Goal: Information Seeking & Learning: Learn about a topic

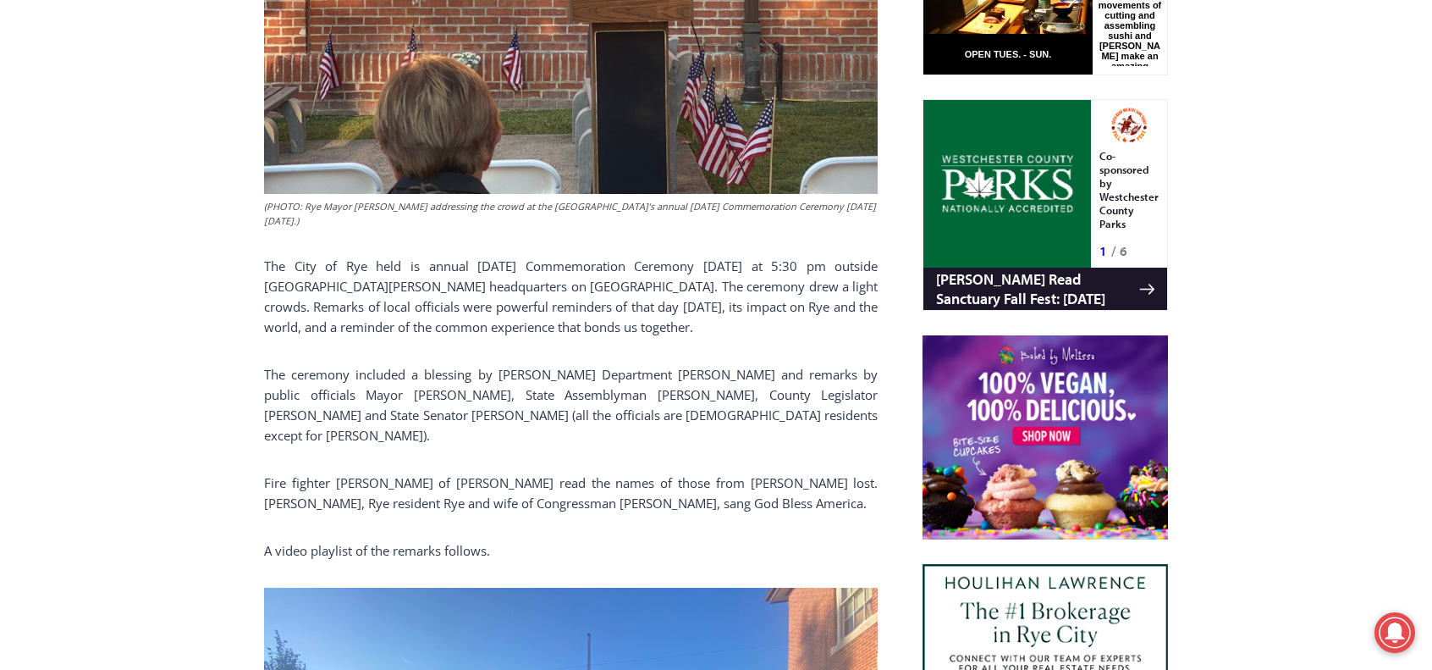
scroll to position [1067, 0]
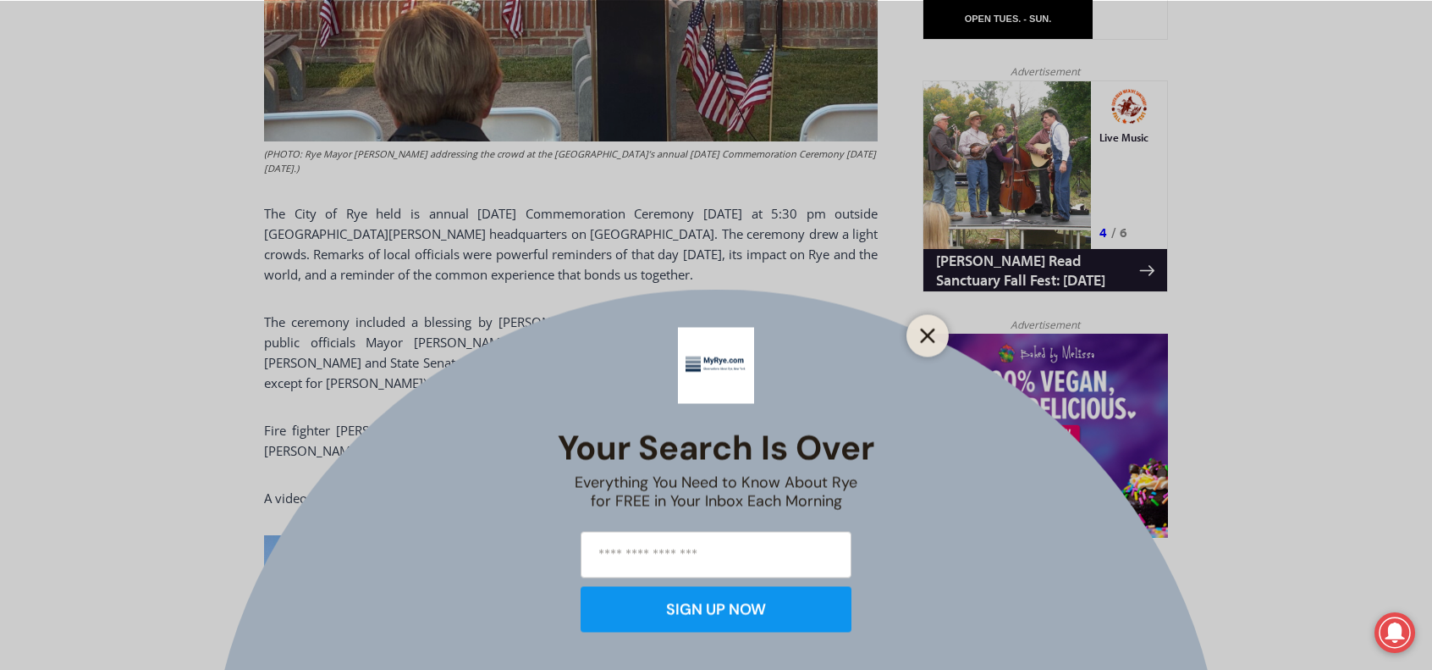
click at [925, 333] on line "Close" at bounding box center [928, 335] width 12 height 12
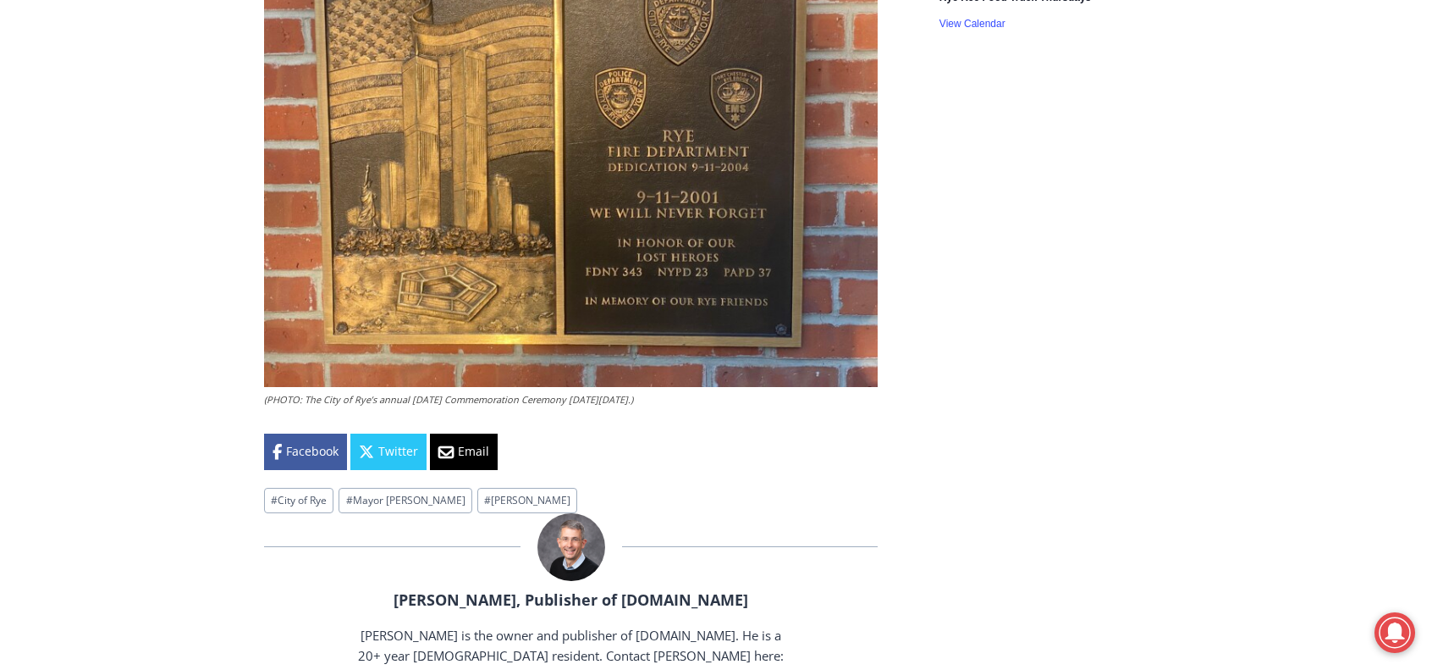
scroll to position [2929, 0]
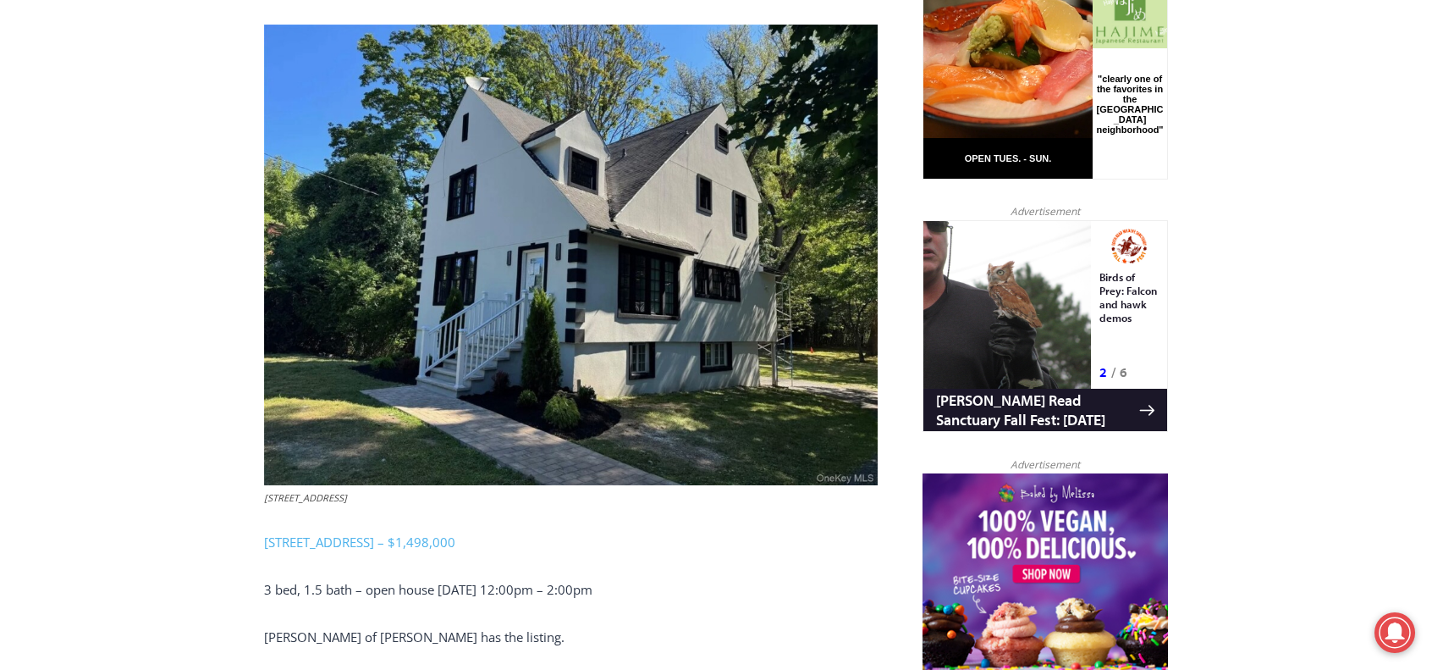
scroll to position [982, 0]
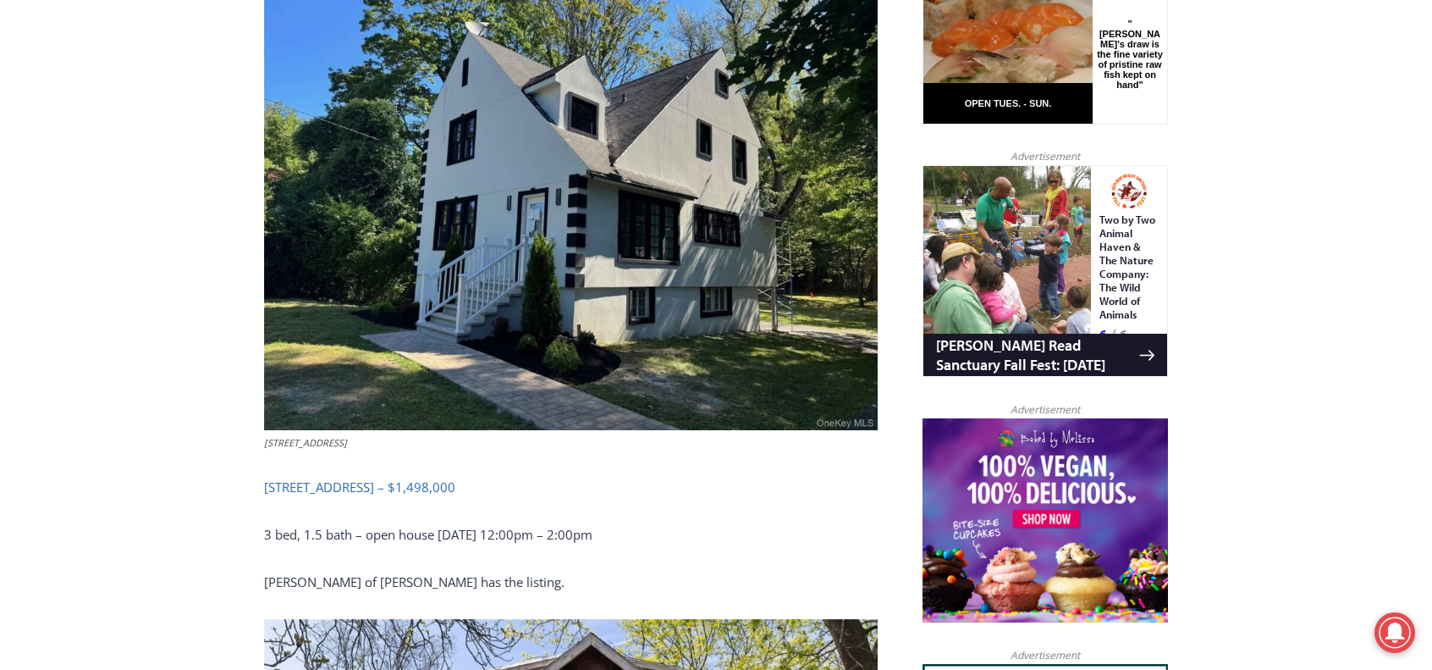
click at [384, 478] on link "[STREET_ADDRESS] – $1,498,000" at bounding box center [359, 486] width 191 height 17
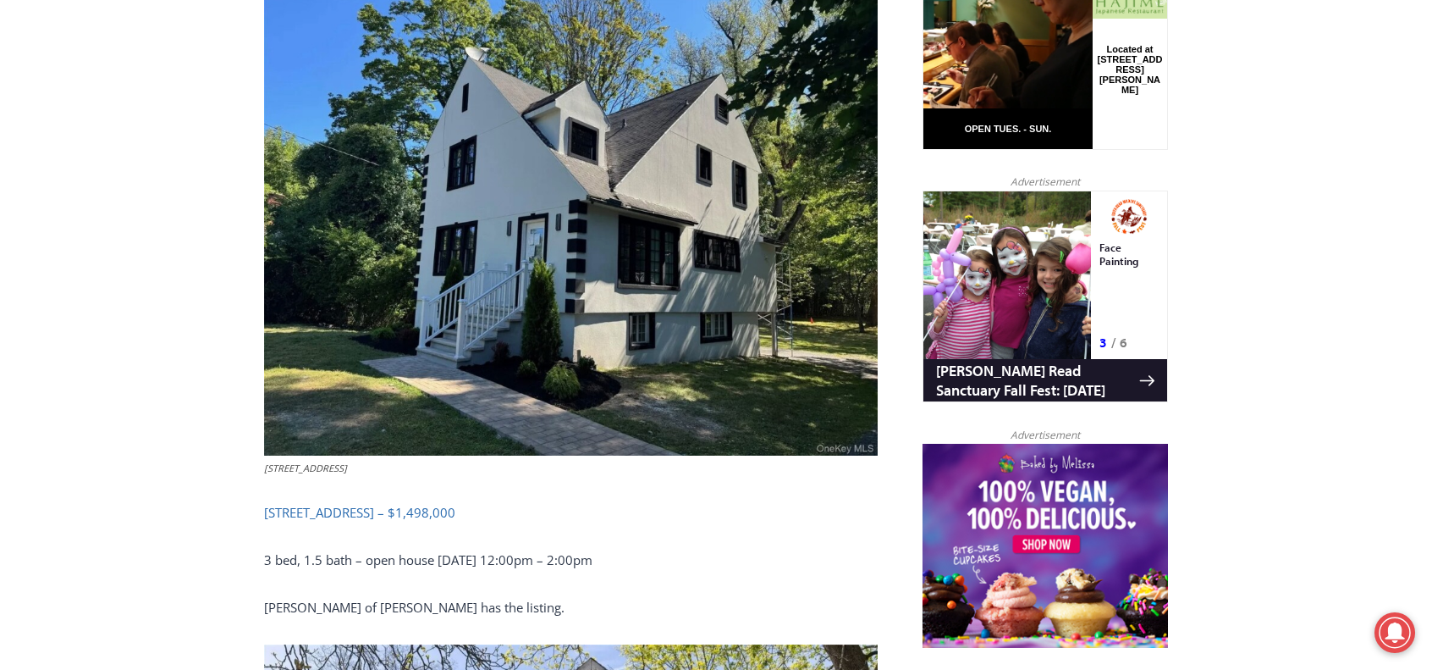
scroll to position [897, 0]
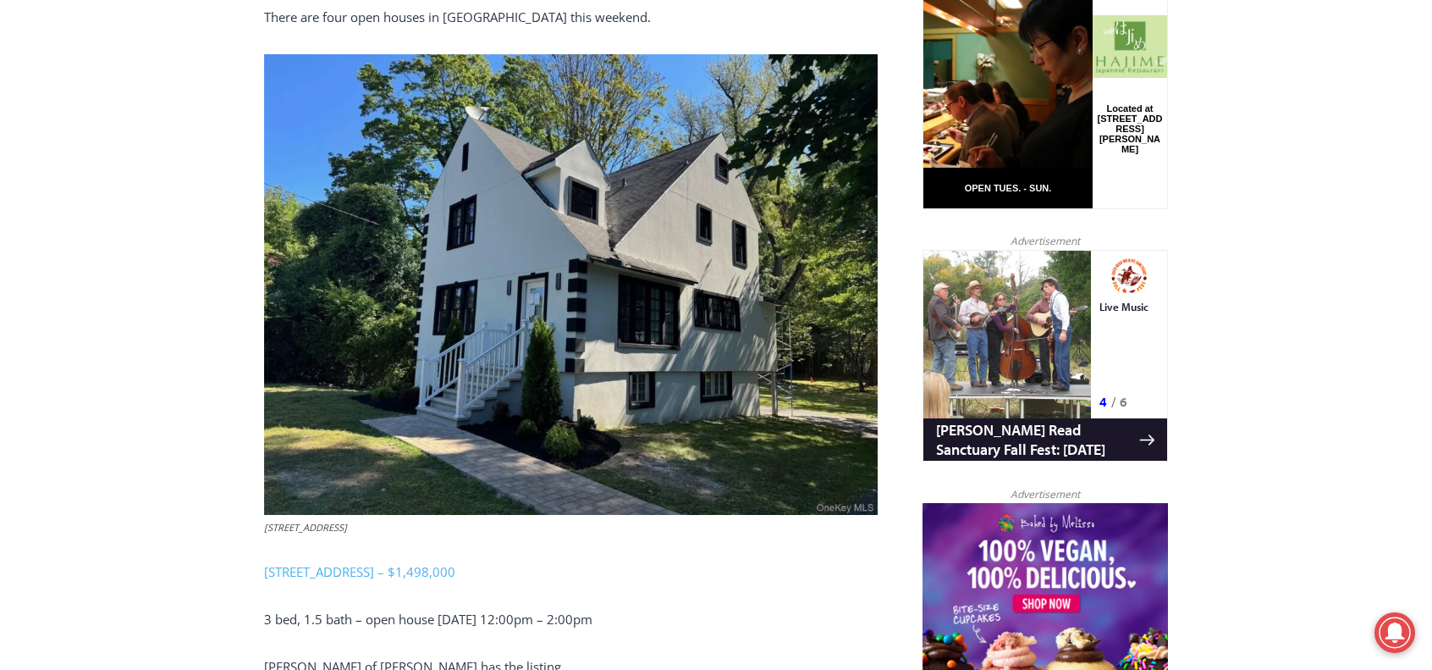
click at [595, 248] on img at bounding box center [571, 284] width 614 height 461
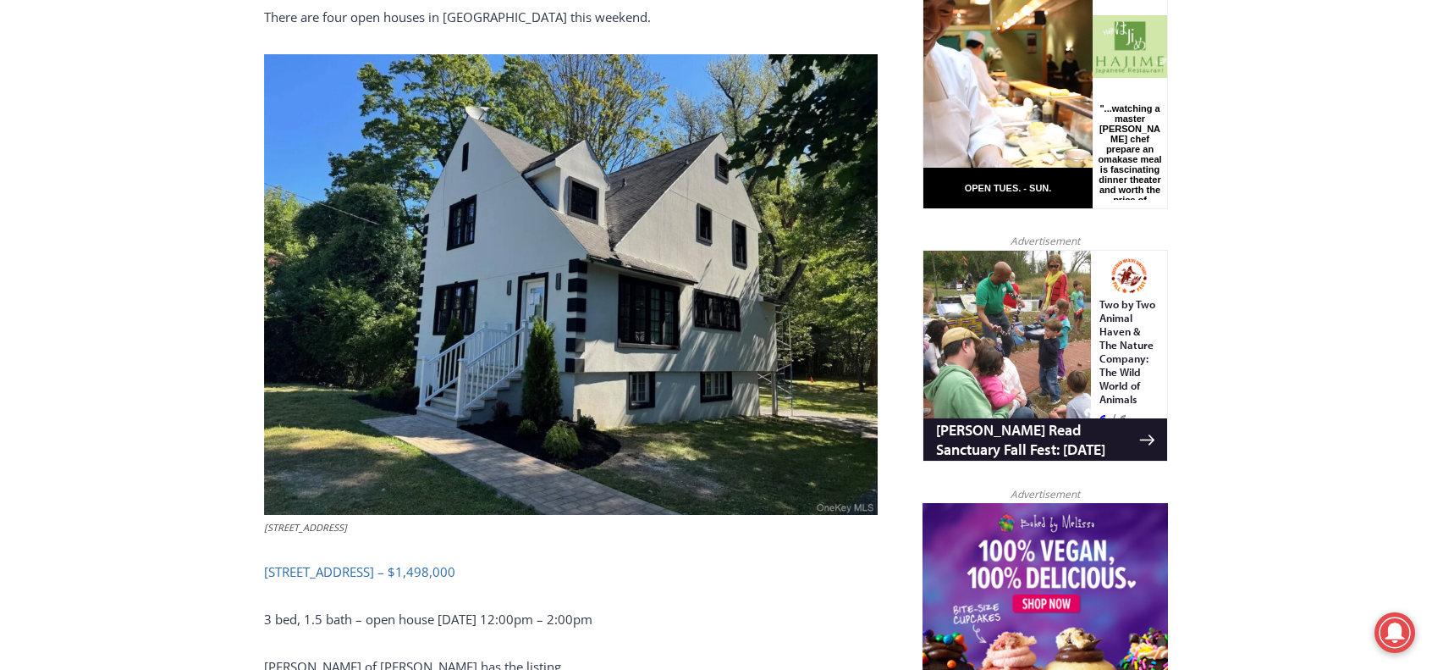
click at [363, 563] on link "[STREET_ADDRESS] – $1,498,000" at bounding box center [359, 571] width 191 height 17
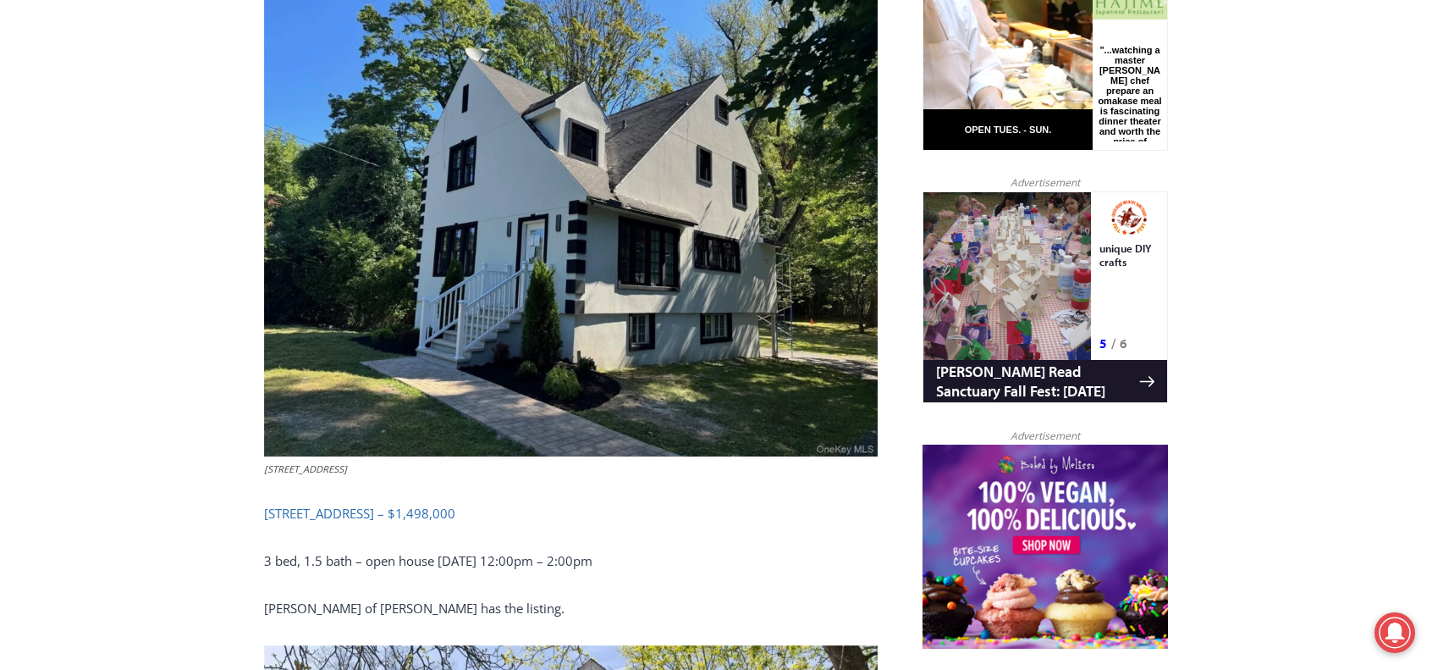
scroll to position [982, 0]
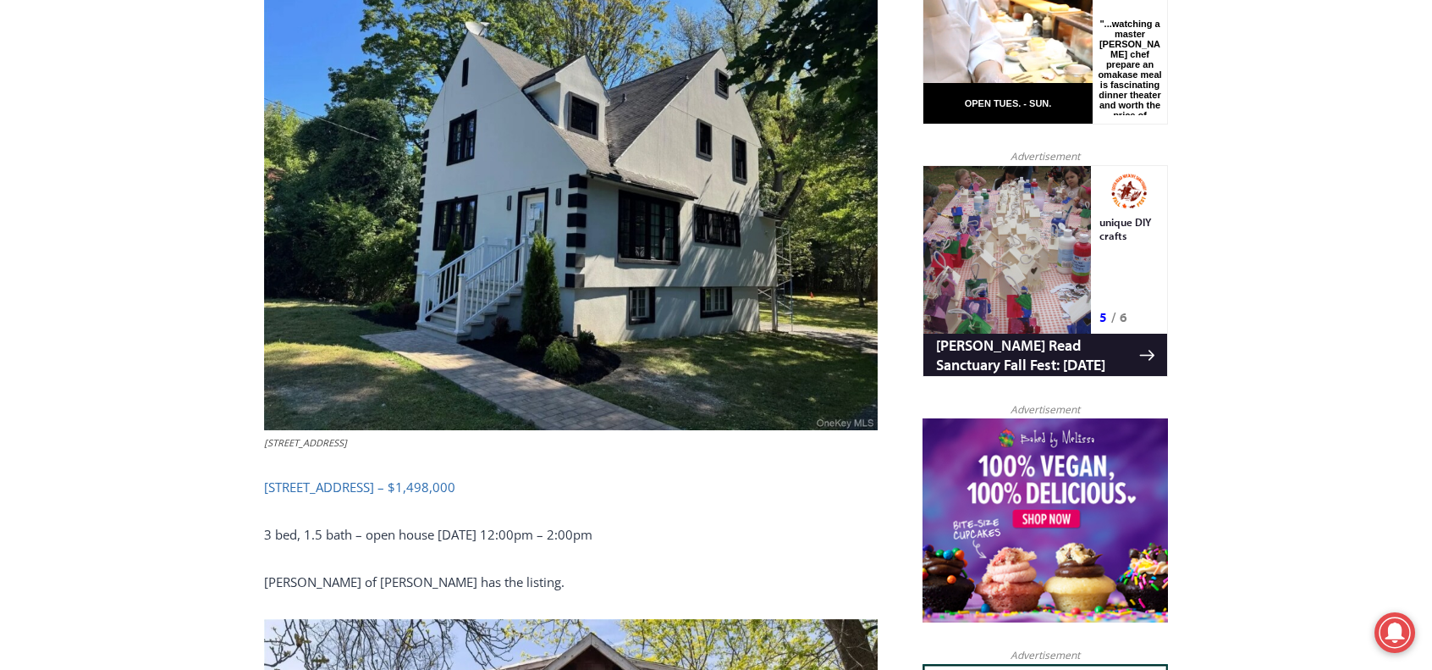
click at [378, 478] on link "[STREET_ADDRESS] – $1,498,000" at bounding box center [359, 486] width 191 height 17
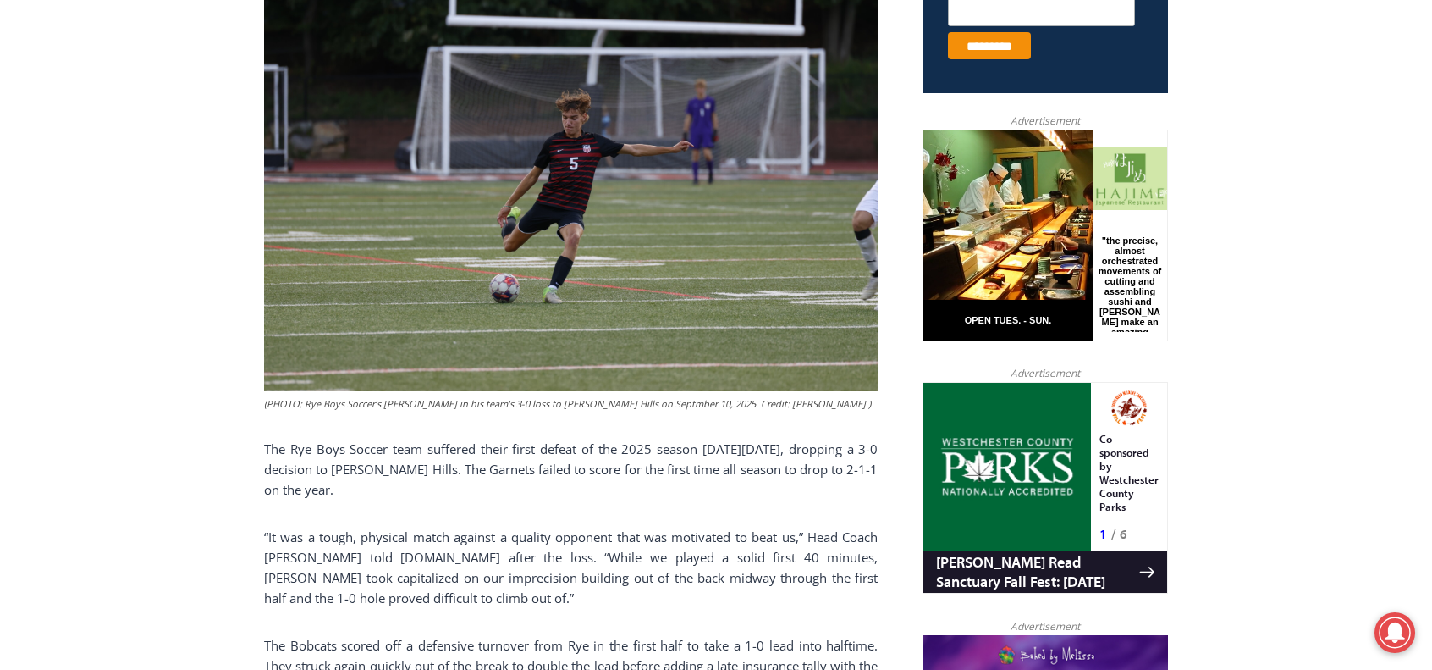
scroll to position [728, 0]
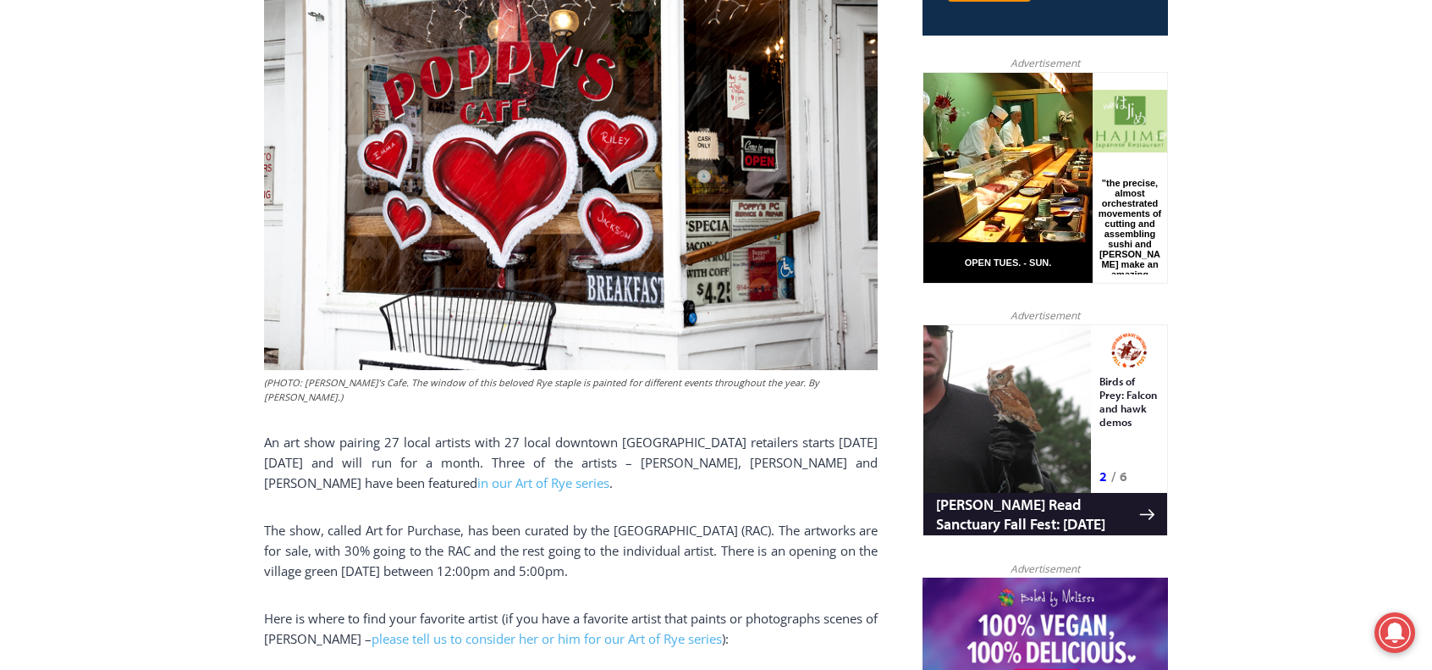
scroll to position [813, 0]
